Goal: Task Accomplishment & Management: Use online tool/utility

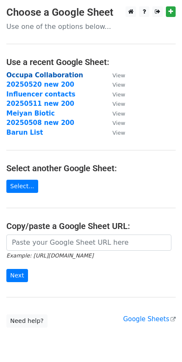
click at [56, 74] on strong "Occupa Collaboration" at bounding box center [44, 75] width 77 height 8
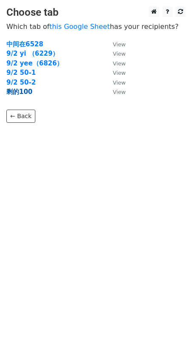
click at [23, 94] on strong "剩的100" at bounding box center [19, 92] width 26 height 8
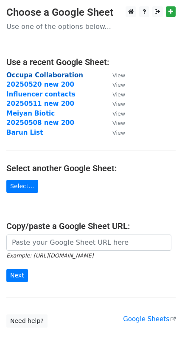
click at [56, 72] on strong "Occupa Collaboration" at bounding box center [44, 75] width 77 height 8
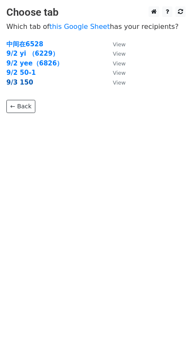
click at [23, 81] on strong "9/3 150" at bounding box center [19, 83] width 27 height 8
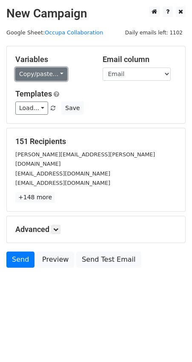
click at [62, 72] on link "Copy/paste..." at bounding box center [41, 74] width 52 height 13
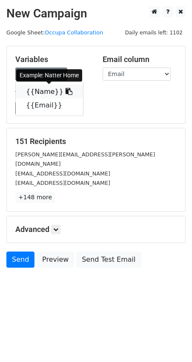
click at [54, 91] on link "{{Name}}" at bounding box center [49, 92] width 67 height 14
